Goal: Information Seeking & Learning: Understand process/instructions

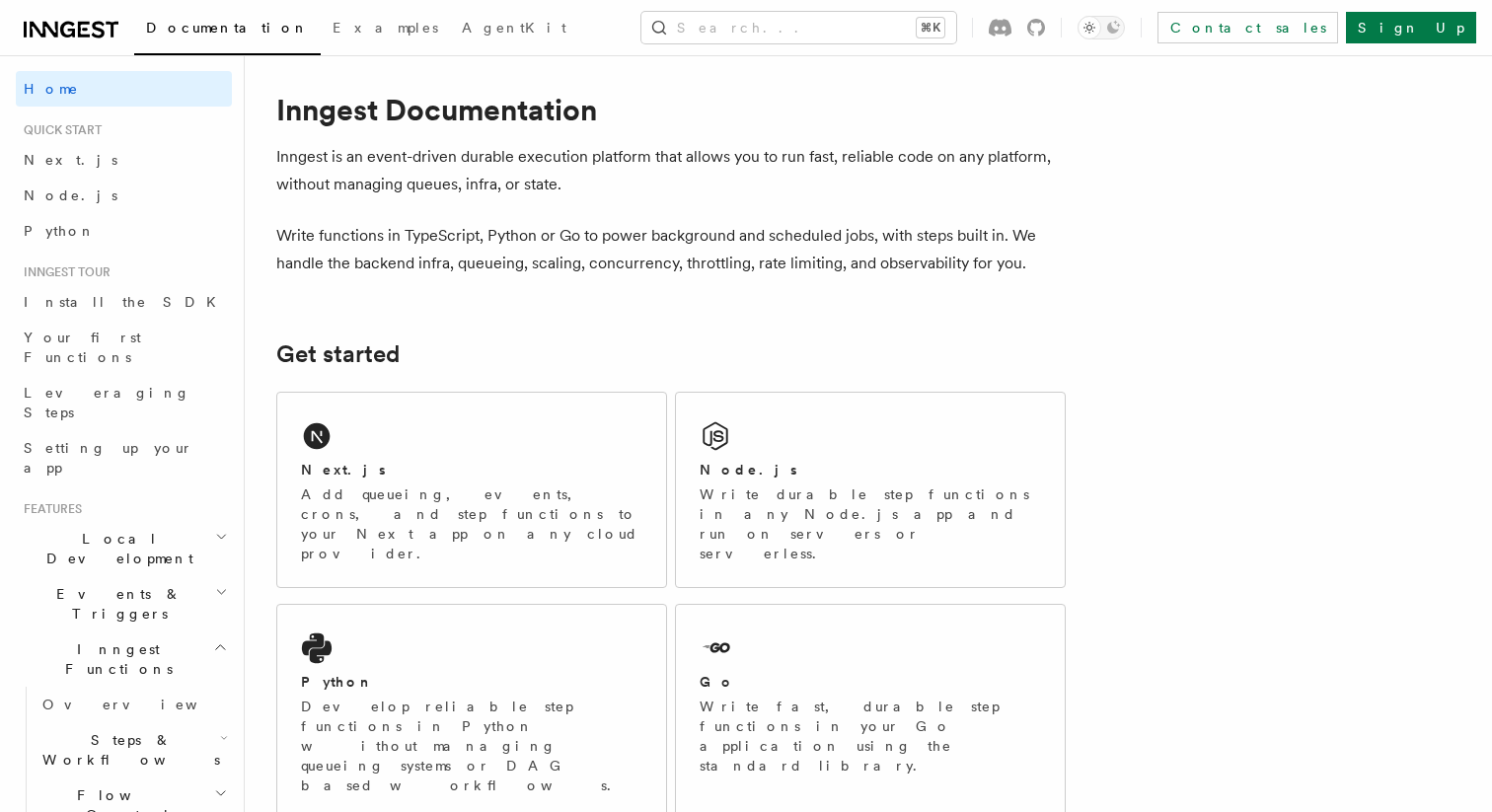
scroll to position [17, 0]
click at [437, 430] on div "Next.js Add queueing, events, crons, and step functions to your Next app on any…" at bounding box center [472, 492] width 389 height 195
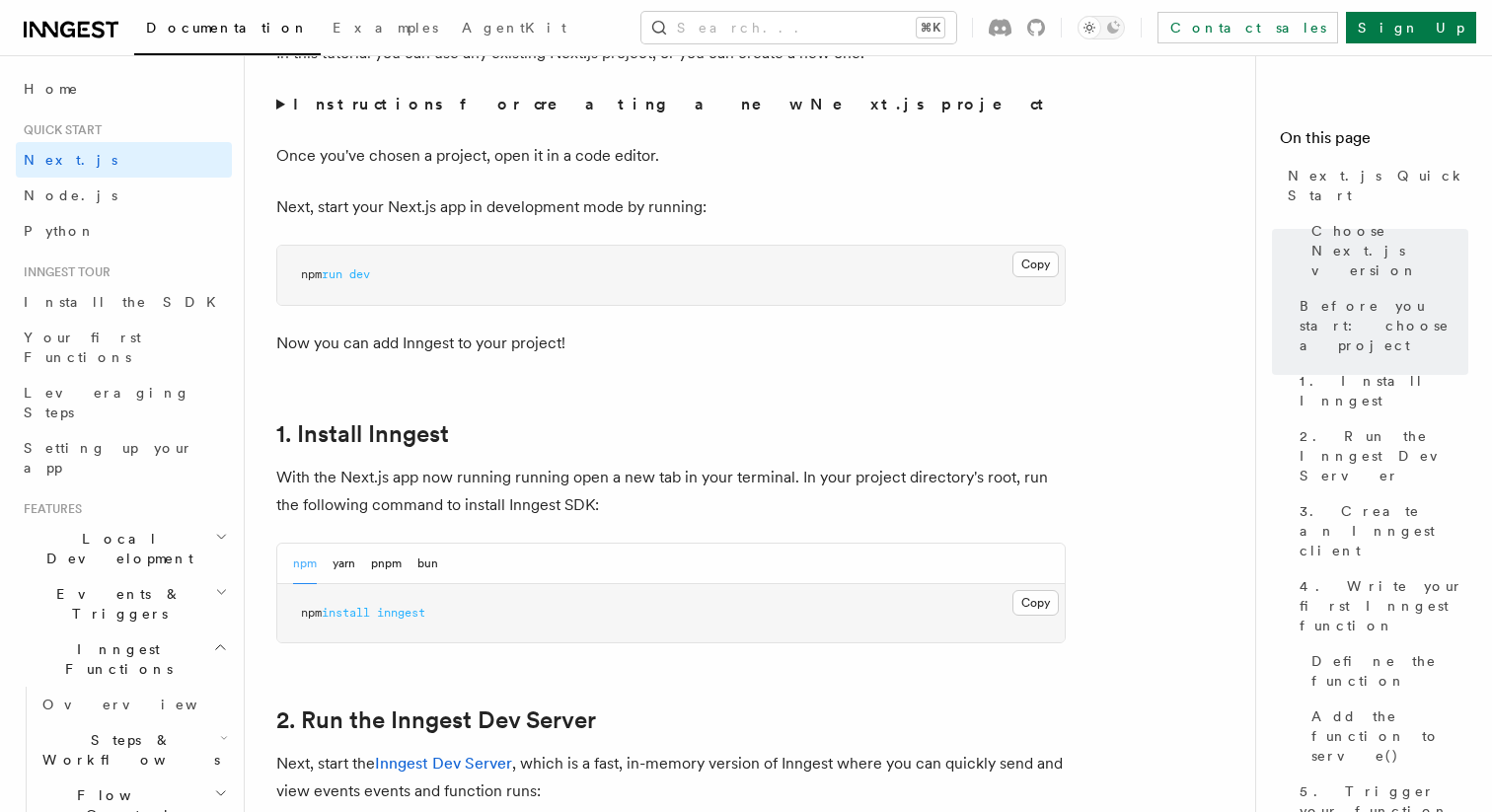
scroll to position [759, 0]
click at [280, 102] on summary "Instructions for creating a new Next.js project" at bounding box center [670, 102] width 789 height 28
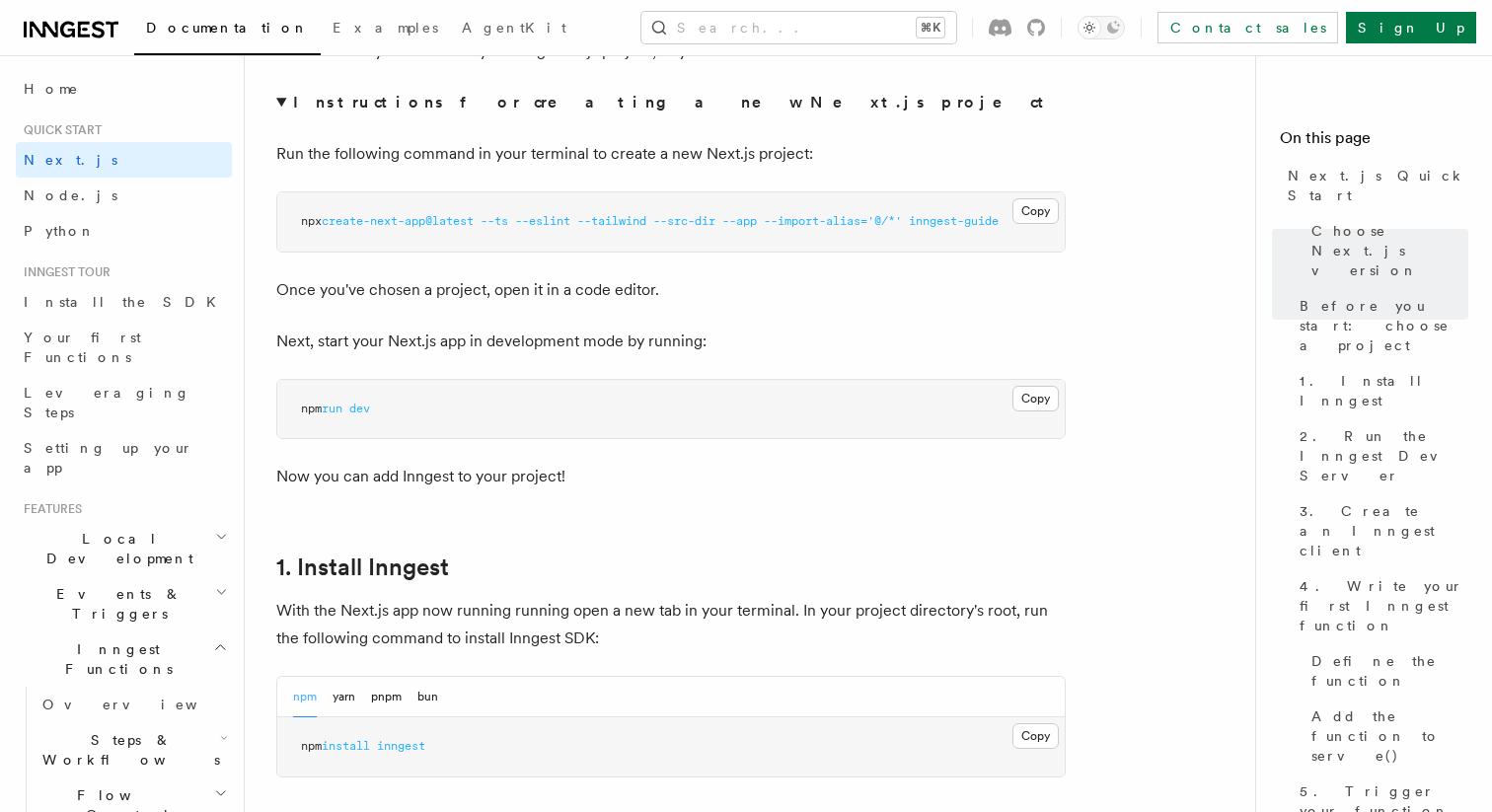
click at [277, 101] on summary "Instructions for creating a new Next.js project" at bounding box center [670, 102] width 789 height 28
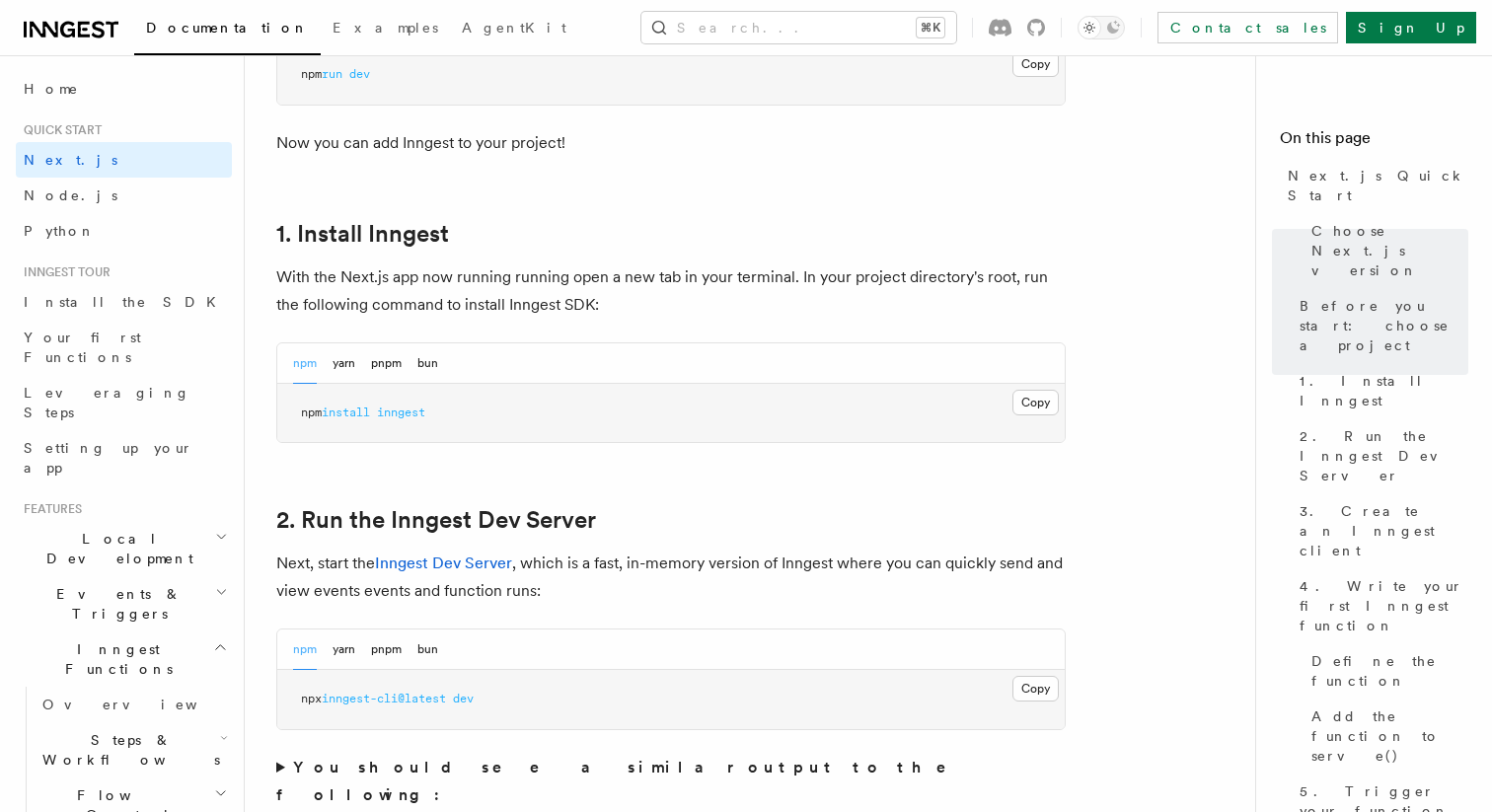
scroll to position [963, 0]
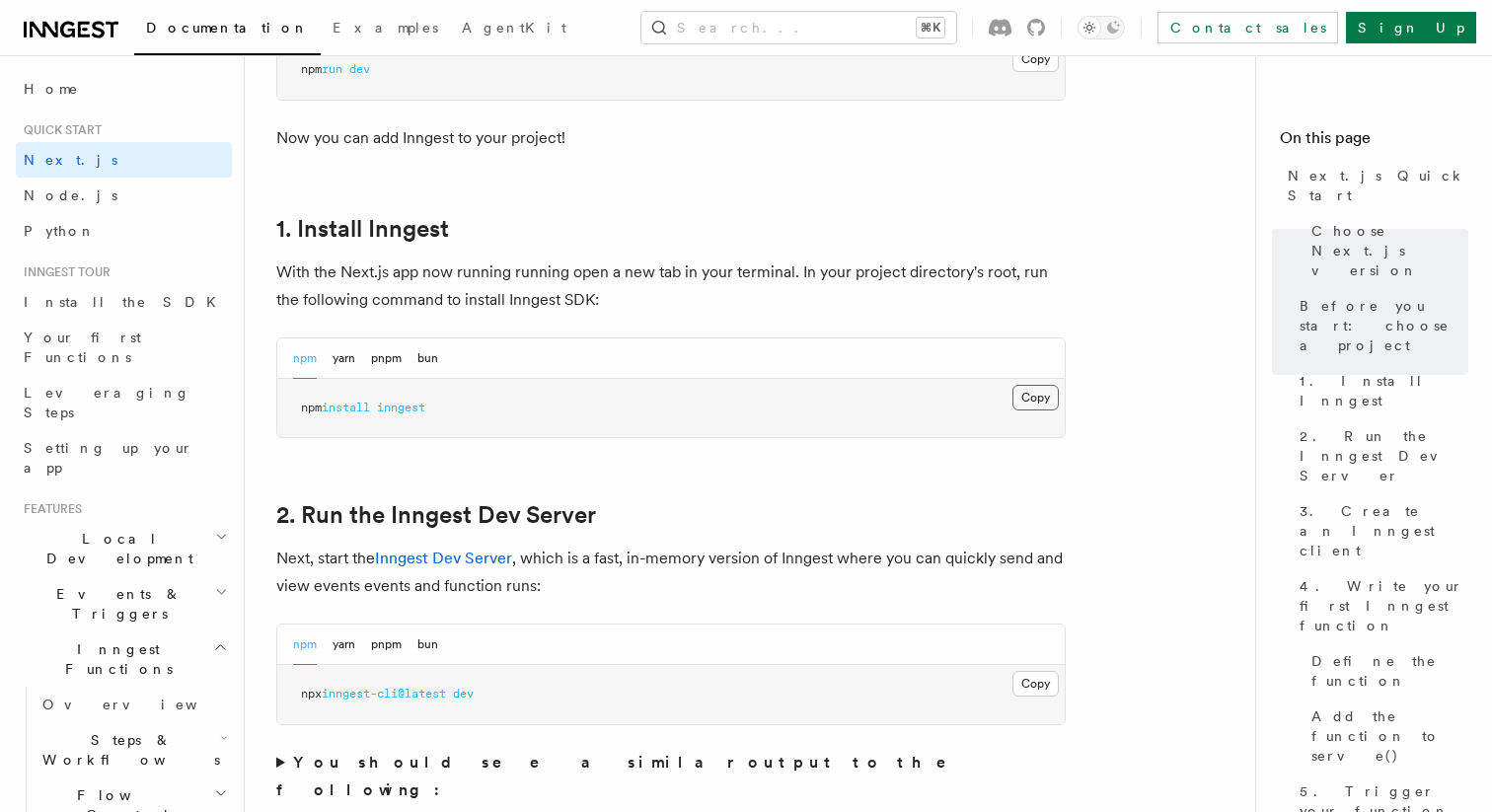
click at [1035, 396] on button "Copy Copied" at bounding box center [1035, 398] width 47 height 26
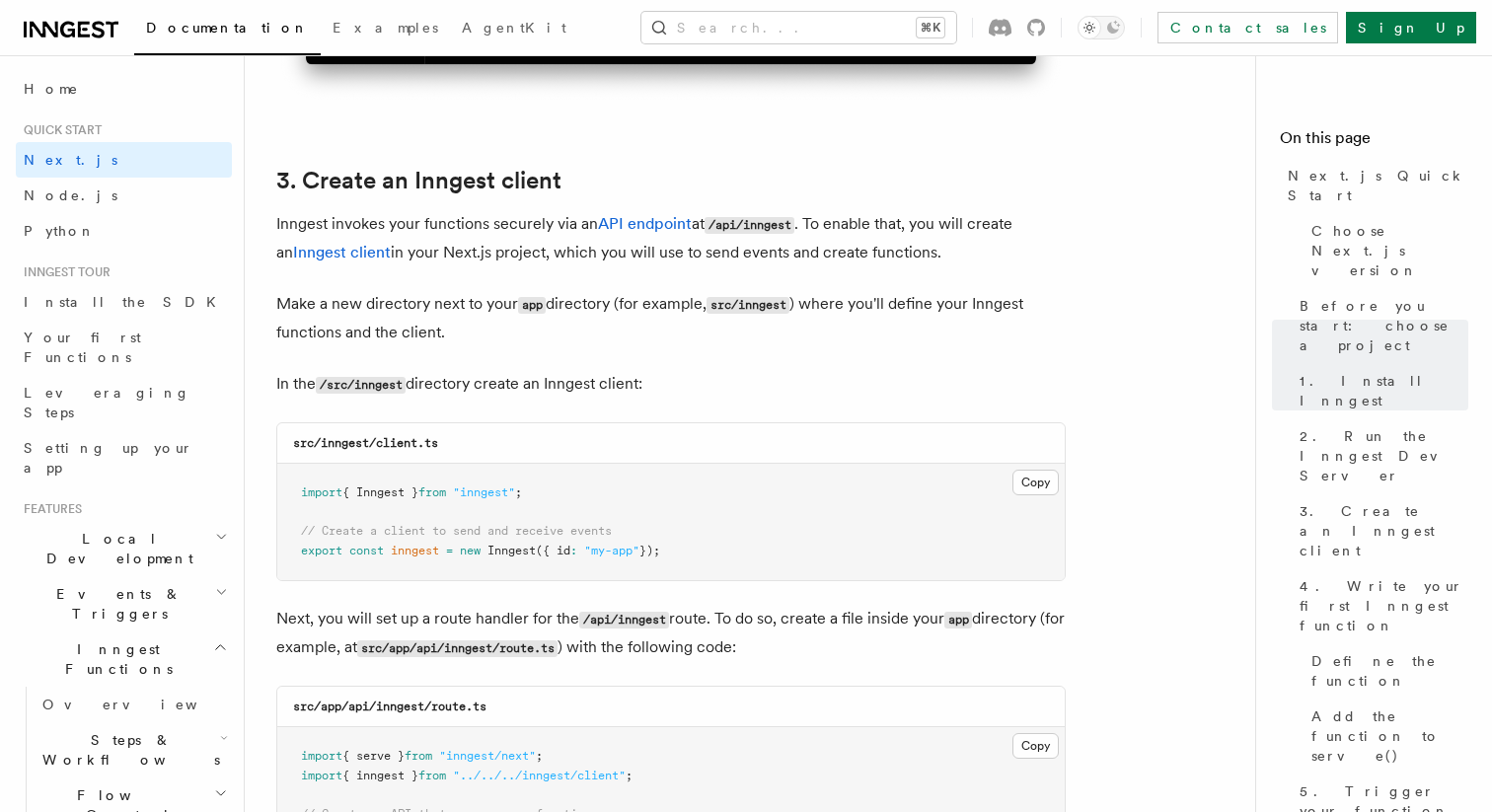
scroll to position [2272, 0]
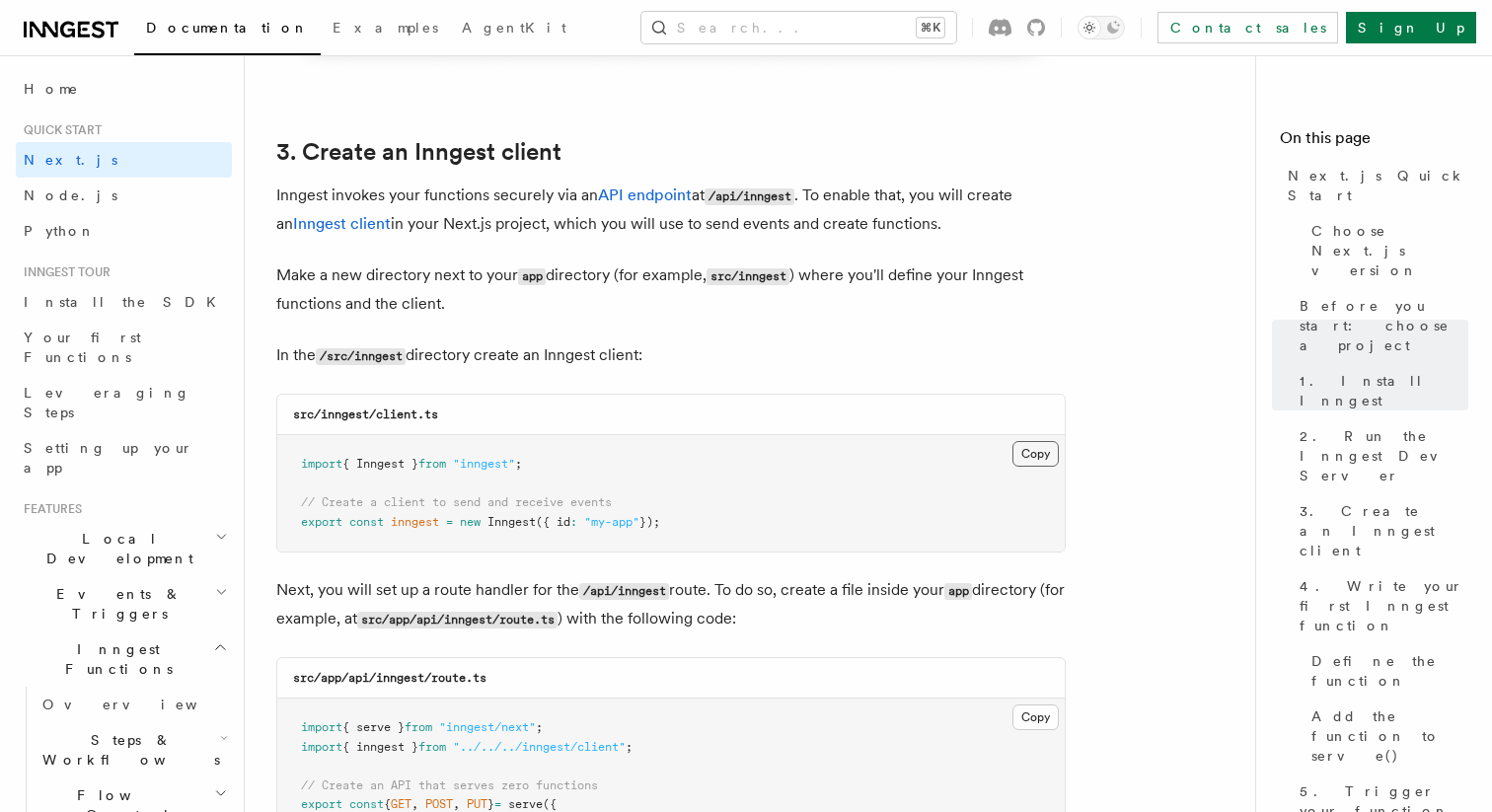
click at [1025, 455] on button "Copy Copied" at bounding box center [1035, 454] width 47 height 26
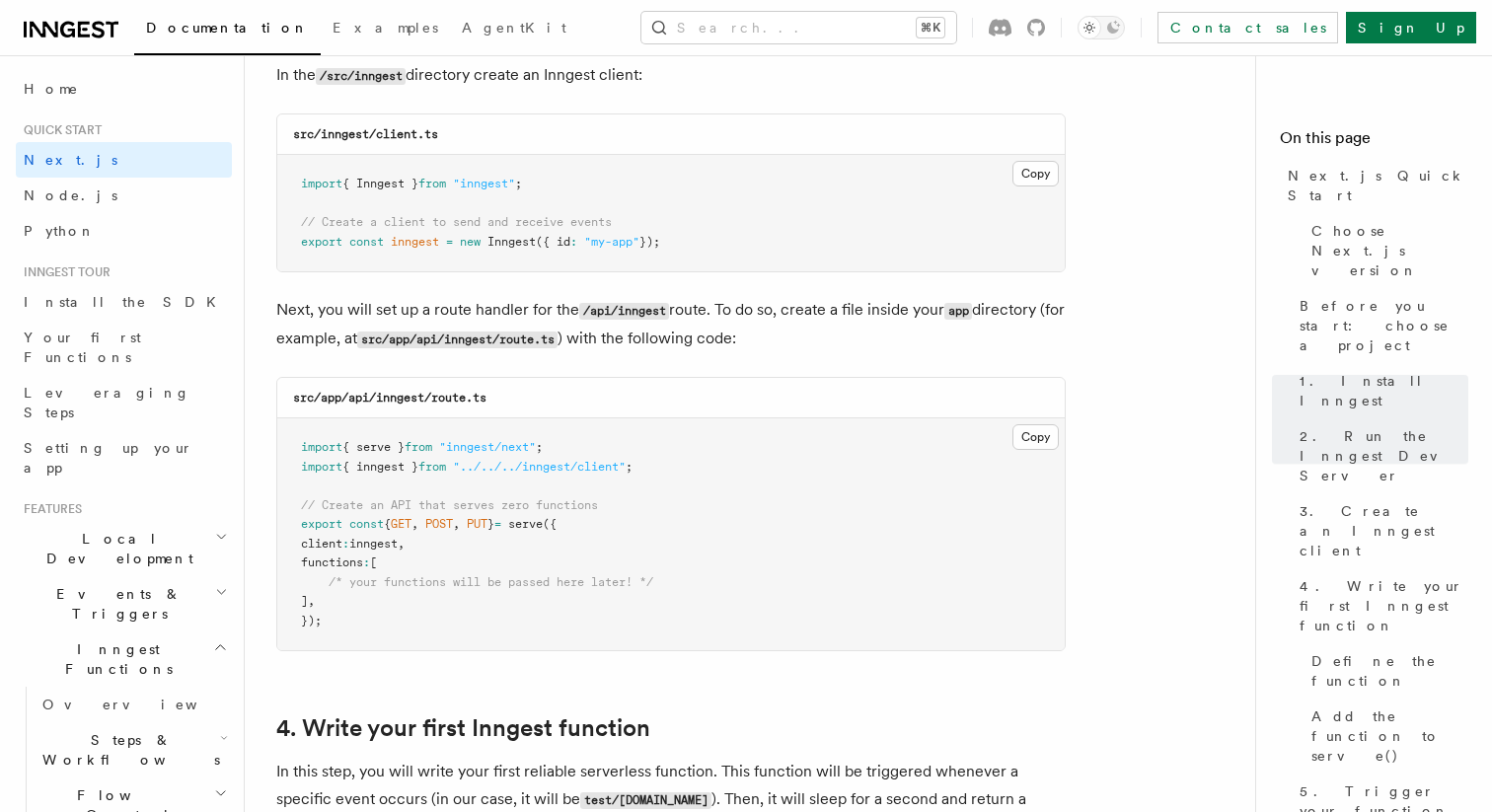
scroll to position [2564, 0]
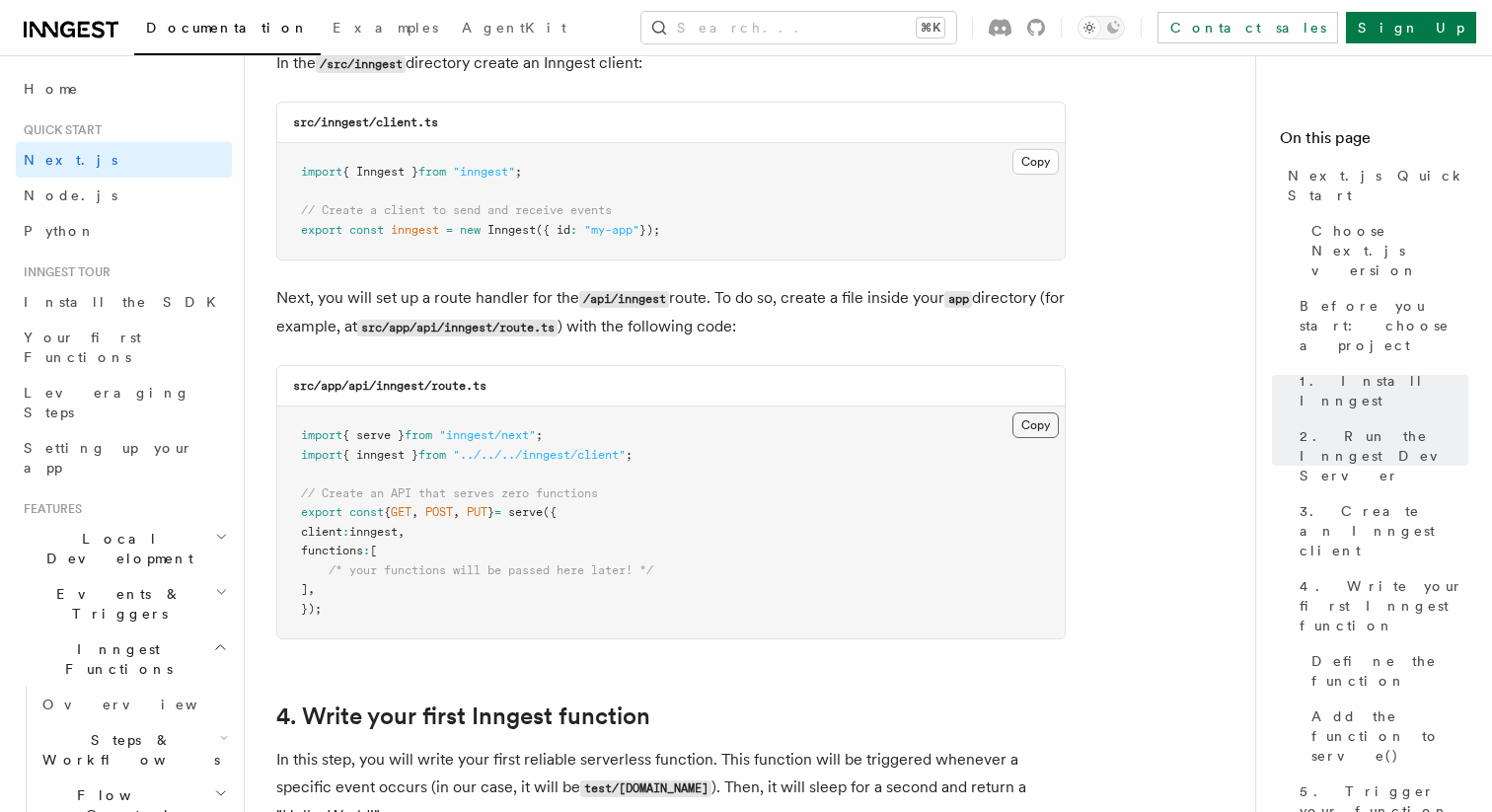
click at [1034, 429] on button "Copy Copied" at bounding box center [1035, 426] width 47 height 26
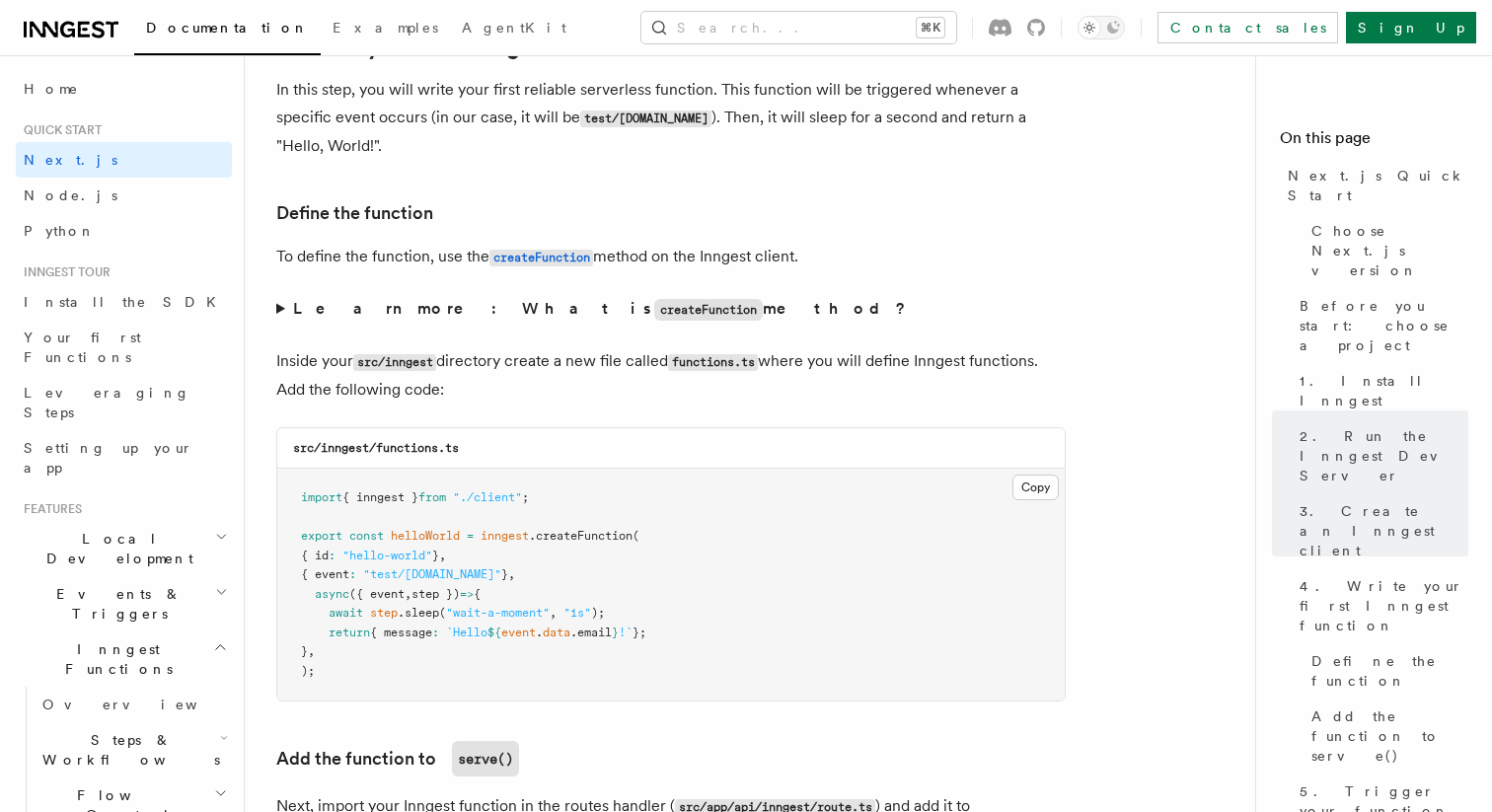
scroll to position [3259, 0]
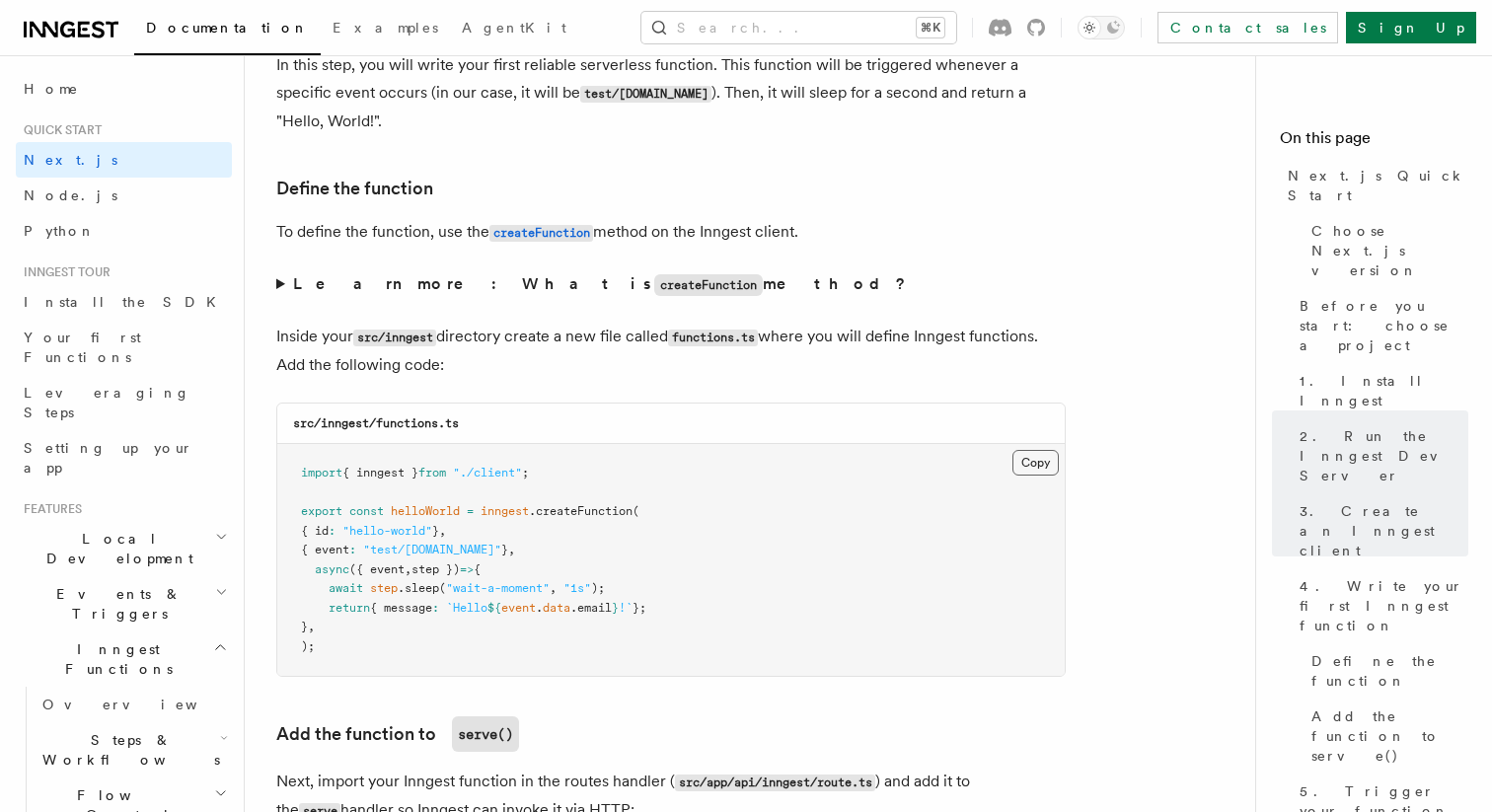
click at [1045, 467] on button "Copy Copied" at bounding box center [1035, 463] width 47 height 26
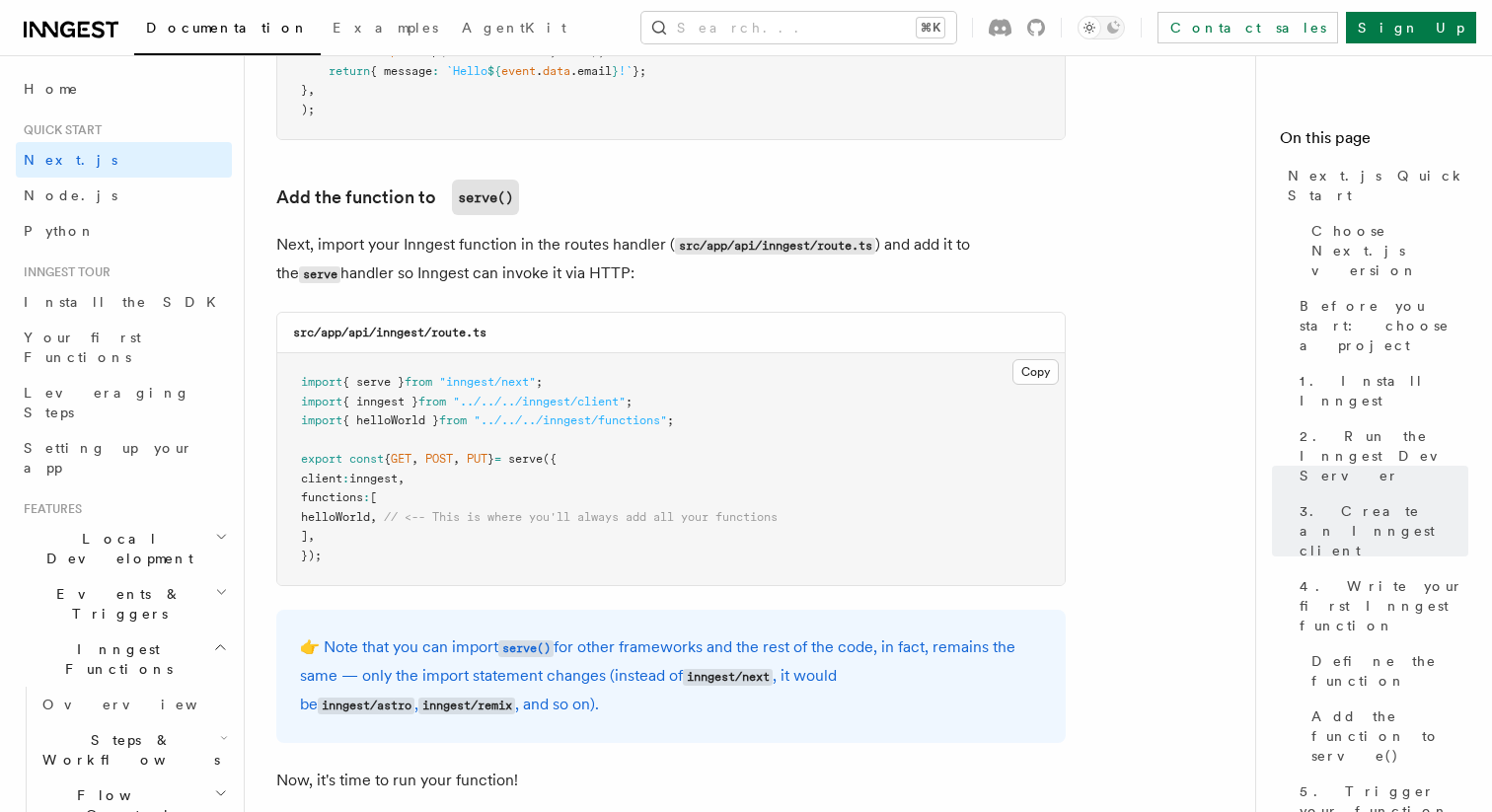
scroll to position [3799, 0]
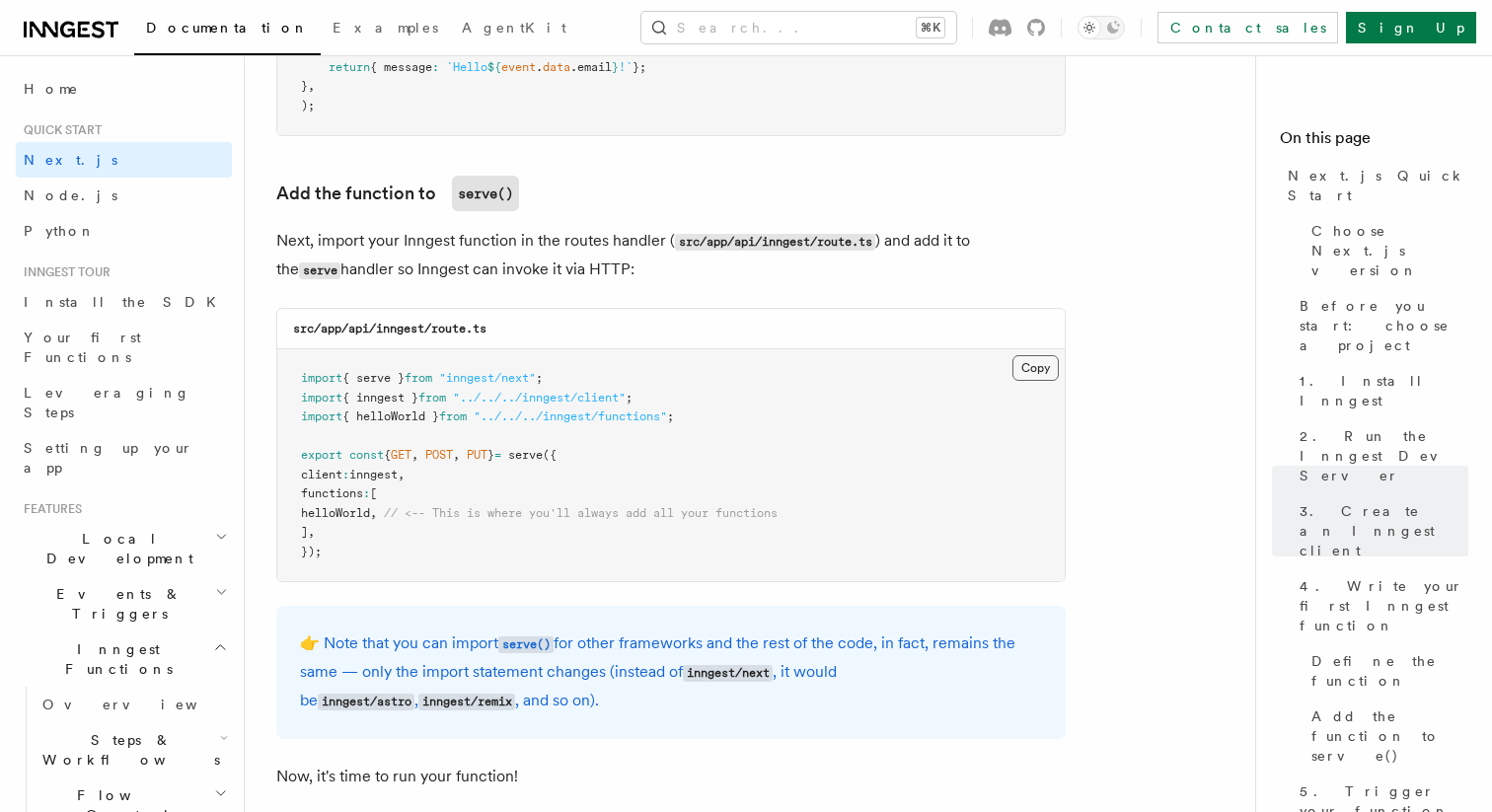
click at [1032, 377] on button "Copy Copied" at bounding box center [1035, 368] width 47 height 26
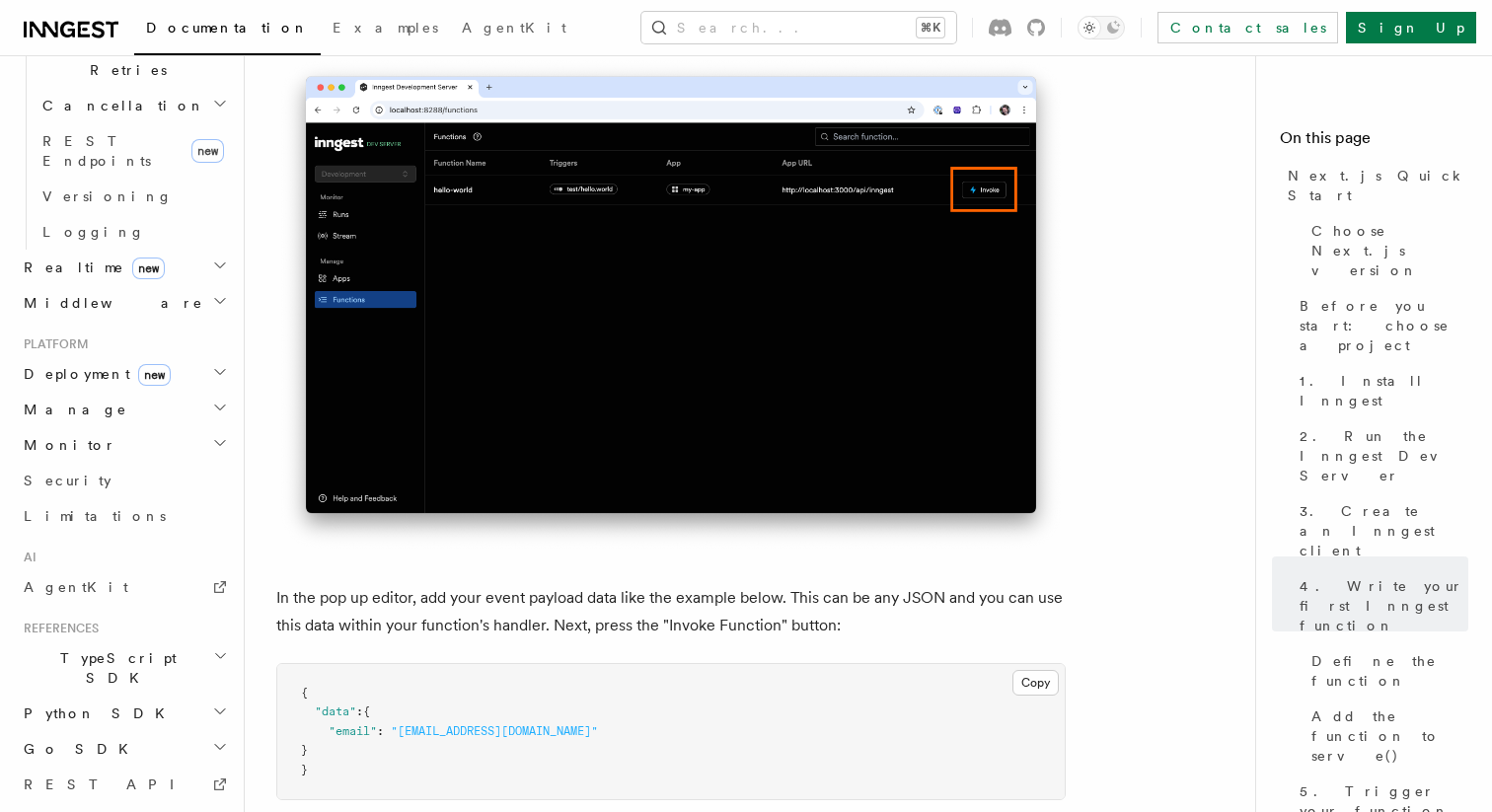
scroll to position [806, 0]
click at [141, 726] on h2 "Go SDK" at bounding box center [124, 744] width 216 height 36
click at [210, 796] on h2 "Migrations" at bounding box center [133, 814] width 198 height 36
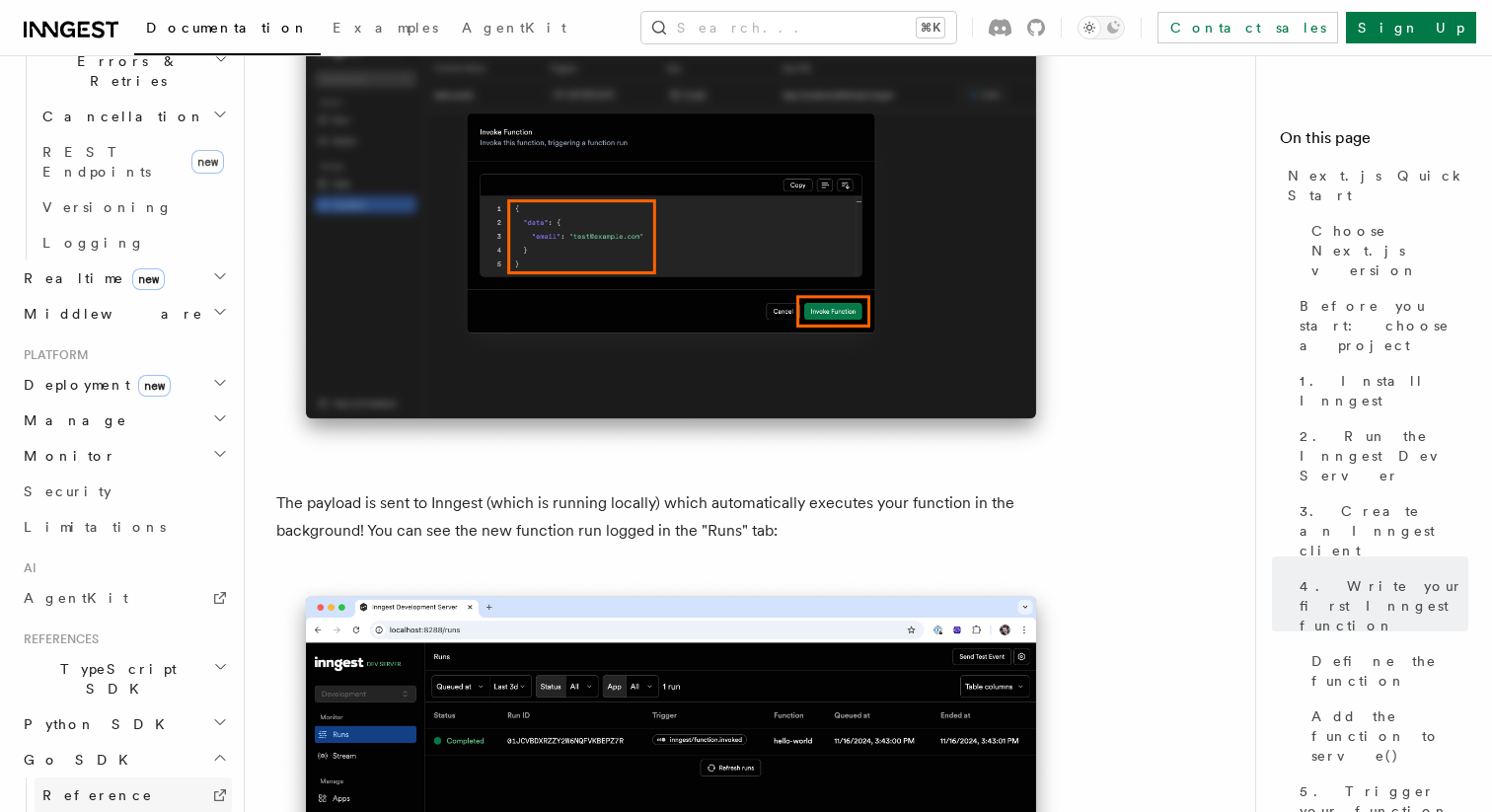
scroll to position [779, 0]
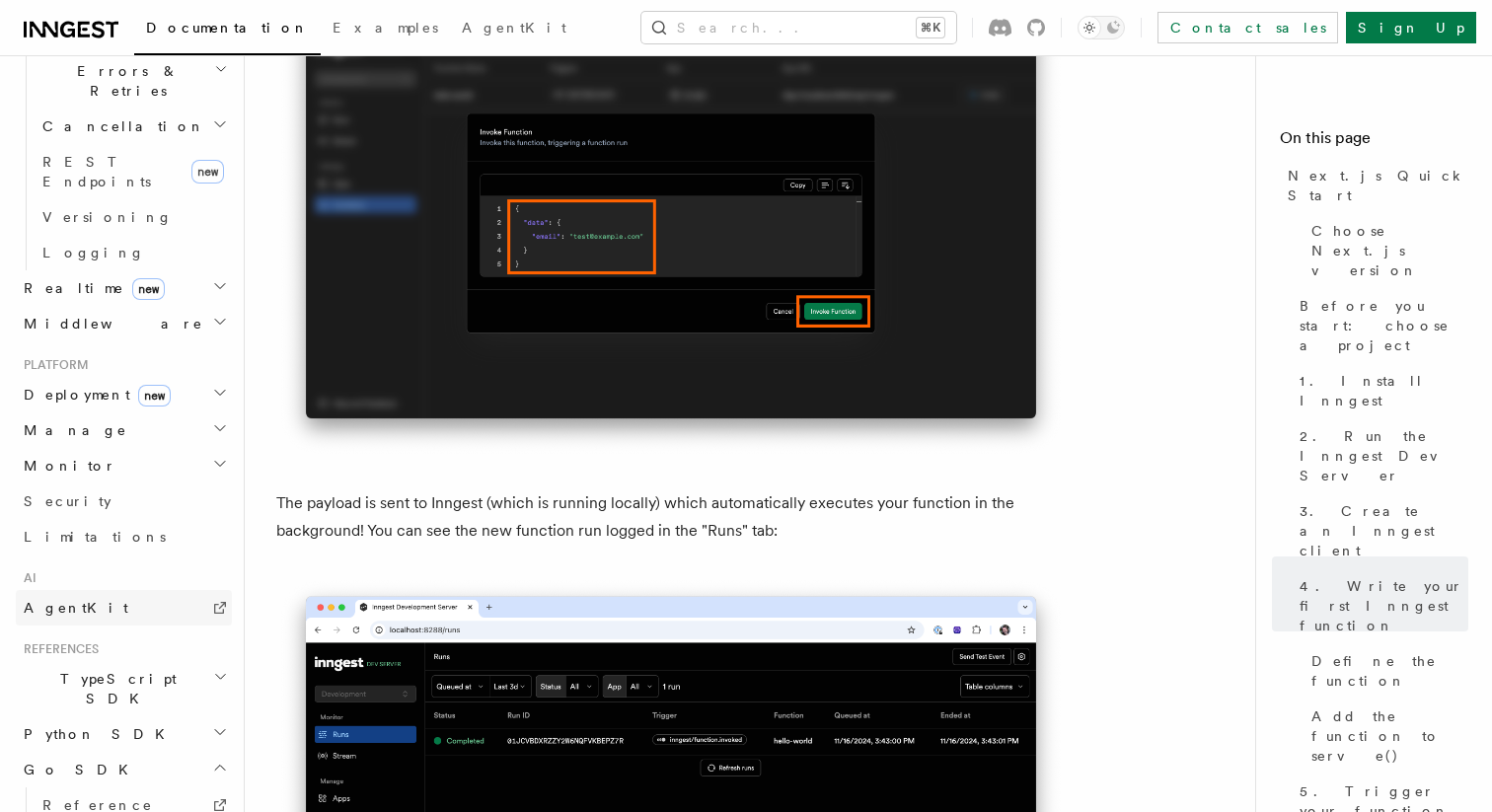
click at [57, 600] on span "AgentKit" at bounding box center [75, 608] width 104 height 16
